Goal: Navigation & Orientation: Find specific page/section

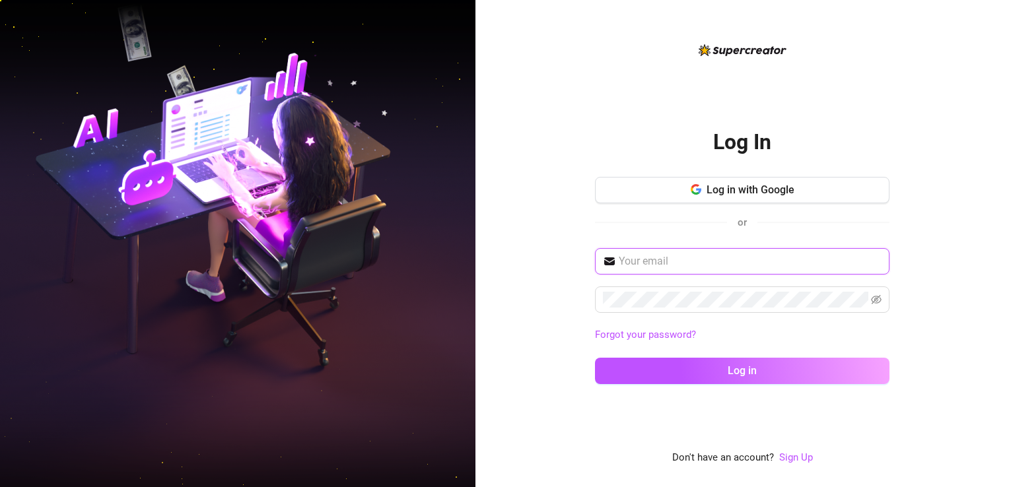
click at [716, 260] on input "text" at bounding box center [750, 262] width 263 height 16
paste input "[EMAIL_ADDRESS][DOMAIN_NAME]"
type input "[EMAIL_ADDRESS][DOMAIN_NAME]"
click at [964, 271] on div "Log In Log in with Google or [EMAIL_ADDRESS][DOMAIN_NAME] Forgot your password?…" at bounding box center [742, 243] width 534 height 487
click at [871, 297] on icon "eye-invisible" at bounding box center [876, 300] width 11 height 11
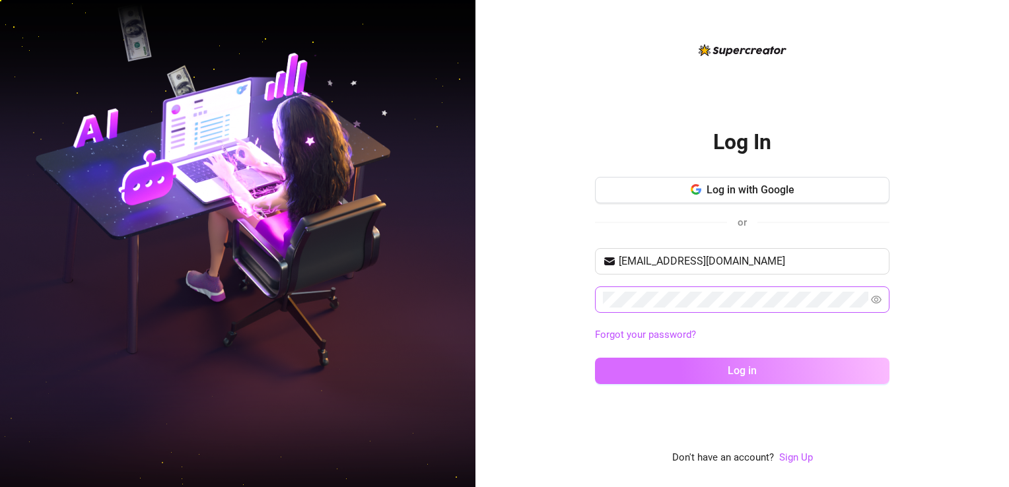
click at [736, 365] on span "Log in" at bounding box center [742, 371] width 29 height 13
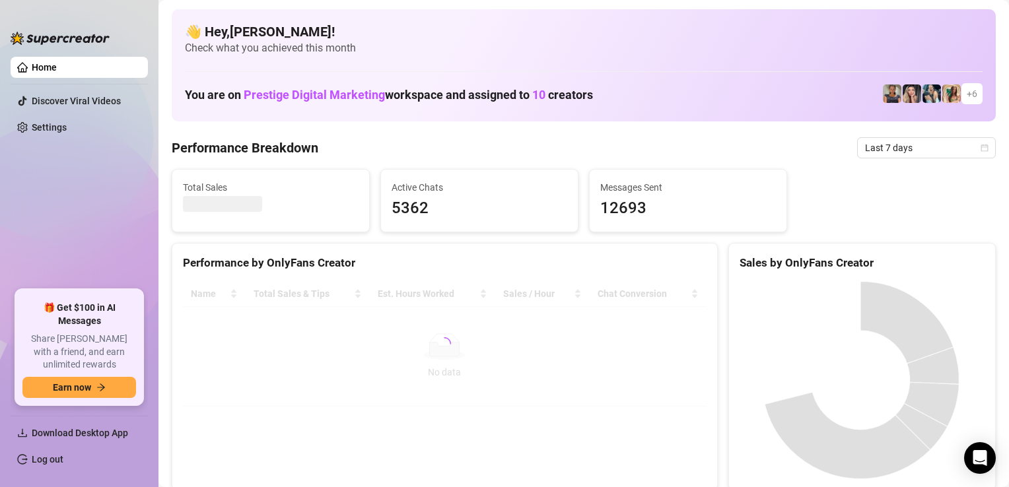
click at [976, 59] on div "👋 Hey, [PERSON_NAME] ! Check what you achieved this month You are on Prestige D…" at bounding box center [584, 65] width 824 height 112
click at [602, 400] on div at bounding box center [445, 343] width 524 height 125
click at [68, 102] on link "Discover Viral Videos" at bounding box center [76, 101] width 89 height 11
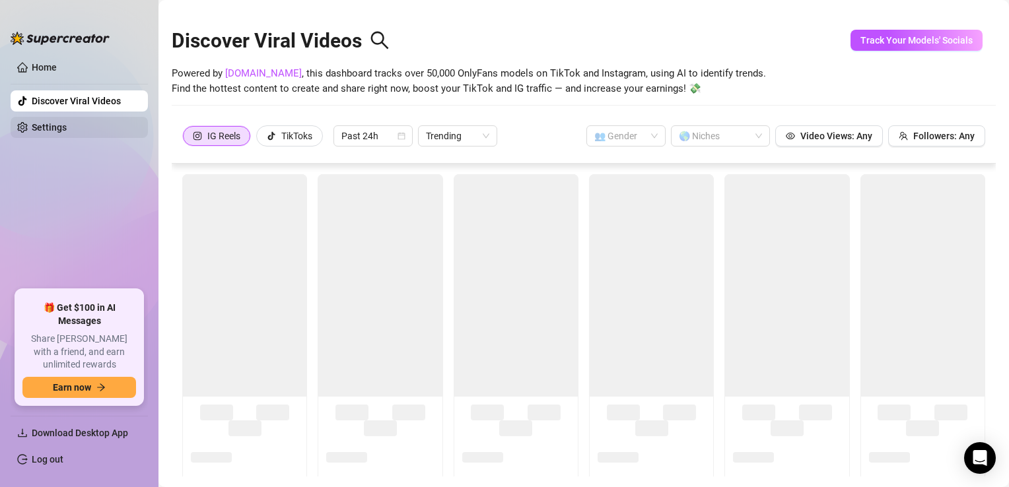
click at [57, 131] on link "Settings" at bounding box center [49, 127] width 35 height 11
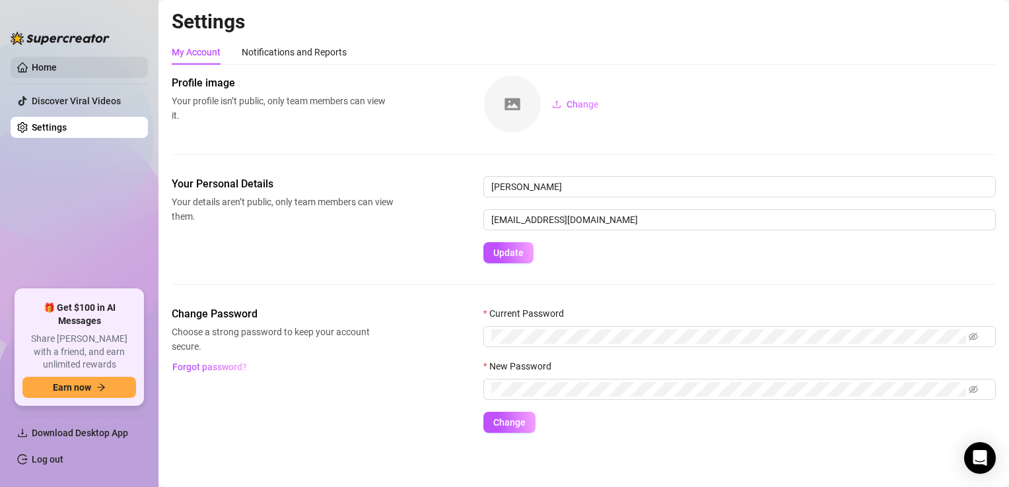
click at [34, 62] on link "Home" at bounding box center [44, 67] width 25 height 11
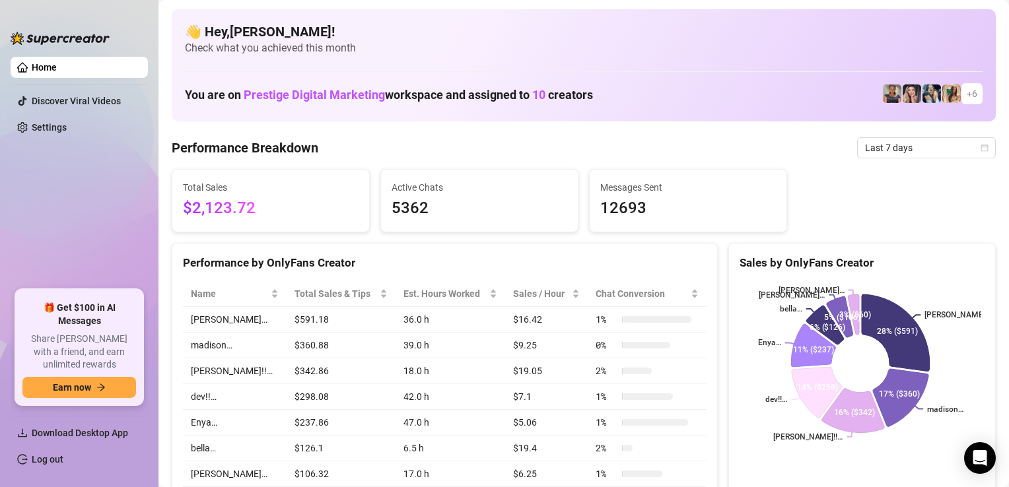
click at [57, 73] on link "Home" at bounding box center [44, 67] width 25 height 11
click at [967, 92] on span "+ 6" at bounding box center [972, 94] width 11 height 15
drag, startPoint x: 955, startPoint y: 0, endPoint x: 608, endPoint y: 107, distance: 363.5
click at [629, 106] on div "You are on Prestige Digital Marketing workspace and assigned to 10 creators + 6" at bounding box center [584, 94] width 798 height 28
click at [57, 68] on link "Home" at bounding box center [44, 67] width 25 height 11
